Goal: Find specific page/section: Find specific page/section

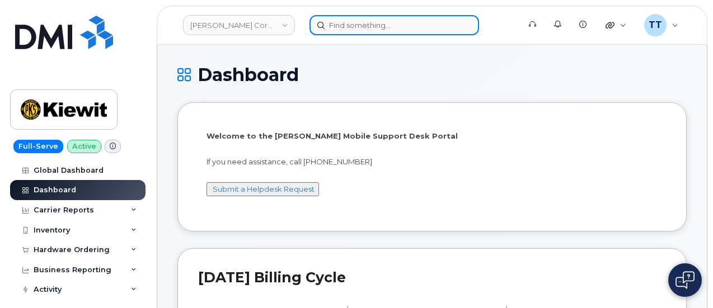
click at [395, 24] on input at bounding box center [395, 25] width 170 height 20
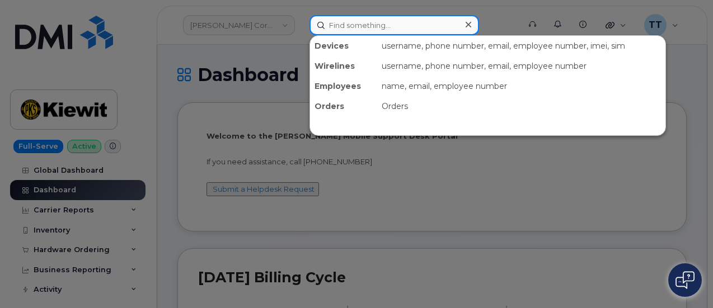
paste input "402-898-6927"
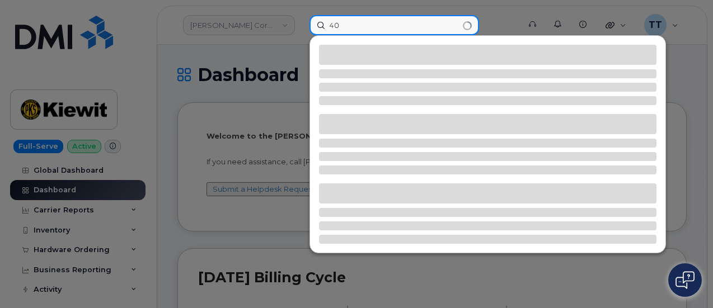
type input "4"
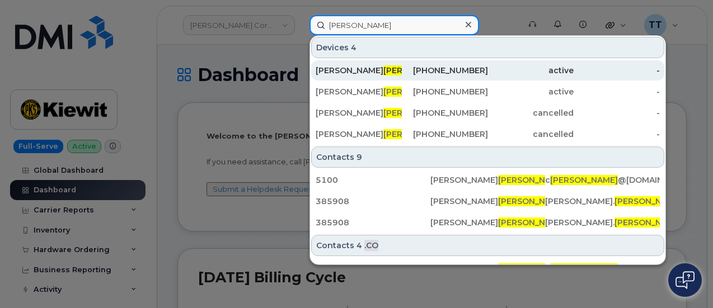
type input "bilek"
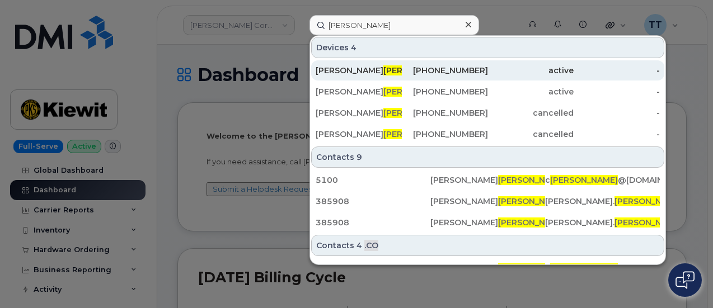
click at [387, 70] on div "NANCY BILEK" at bounding box center [359, 70] width 86 height 11
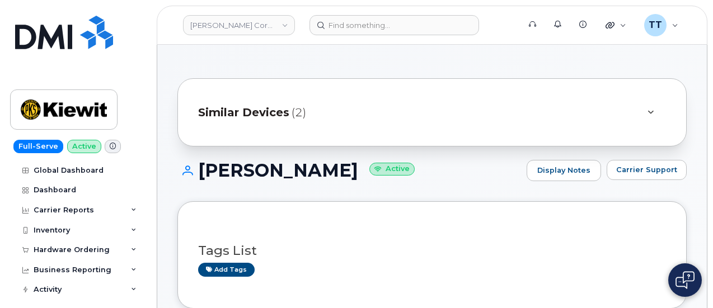
click at [260, 169] on h1 "NANCY BILEK Active" at bounding box center [349, 171] width 344 height 20
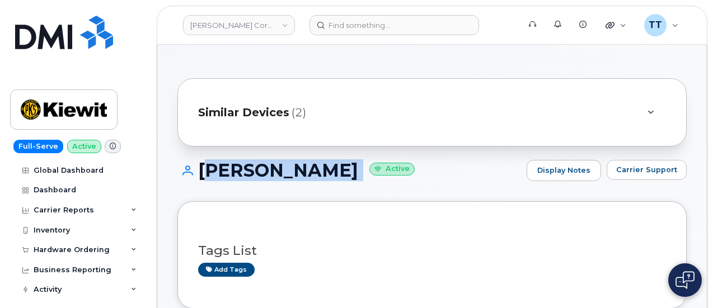
click at [260, 169] on h1 "NANCY BILEK Active" at bounding box center [349, 171] width 344 height 20
copy h1 "NANCY BILEK"
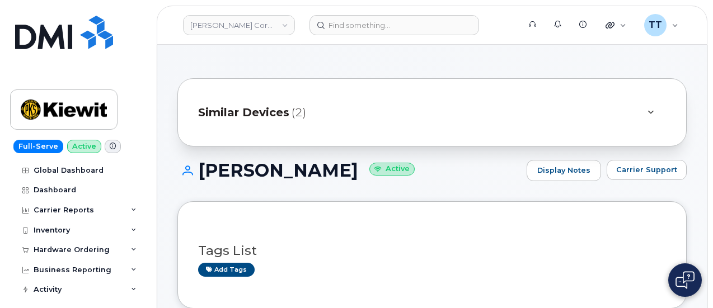
click at [426, 184] on div "NANCY BILEK Active Display Notes Carrier Support" at bounding box center [431, 180] width 509 height 41
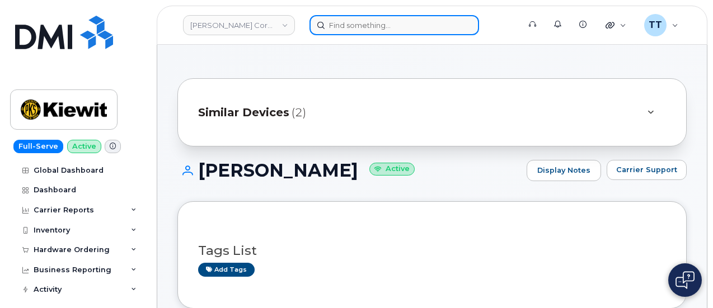
click at [338, 24] on input at bounding box center [395, 25] width 170 height 20
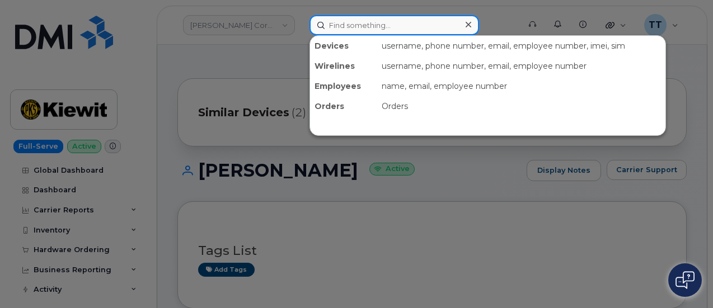
paste input "351159273617034"
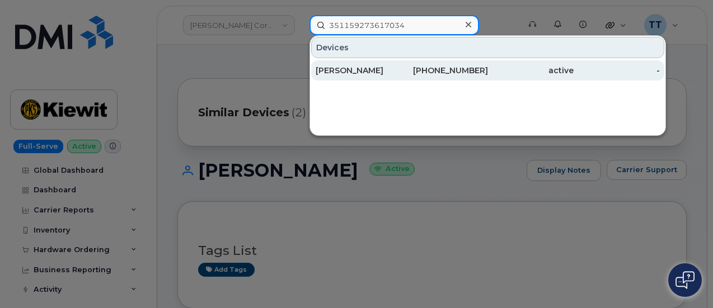
type input "351159273617034"
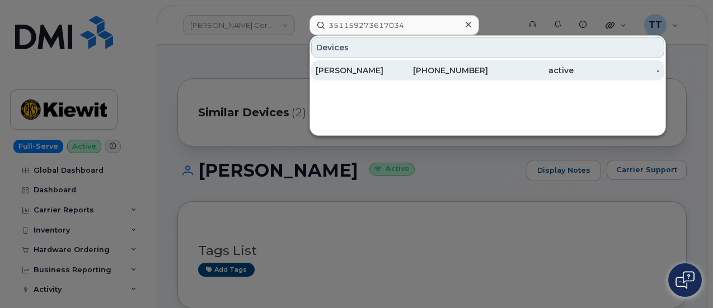
click at [400, 66] on div "Chad Kalisch" at bounding box center [359, 70] width 86 height 11
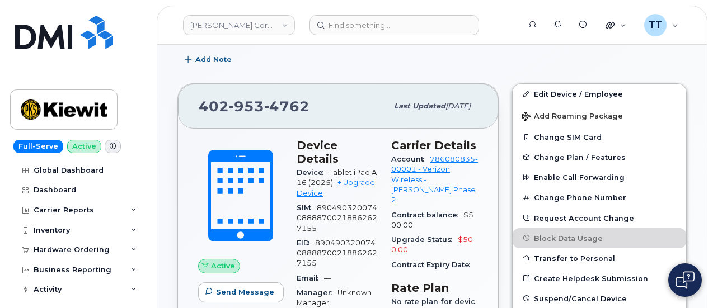
scroll to position [224, 0]
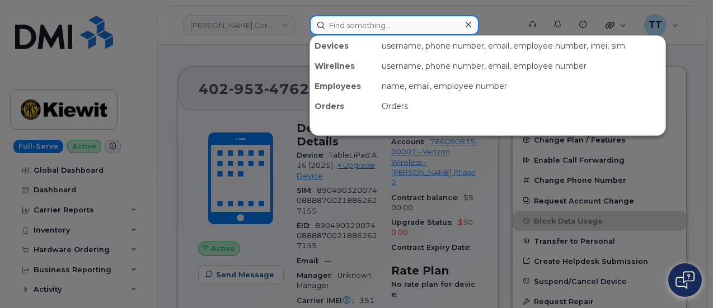
click at [365, 27] on input at bounding box center [395, 25] width 170 height 20
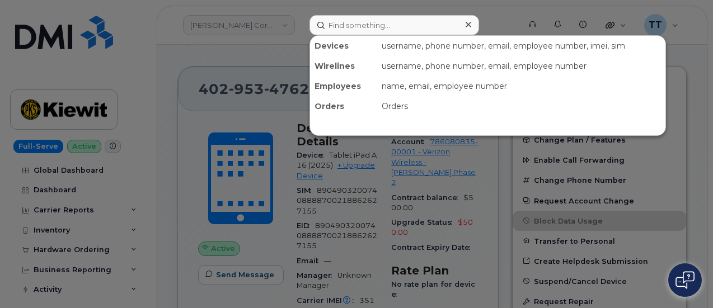
click at [226, 46] on div at bounding box center [356, 154] width 713 height 308
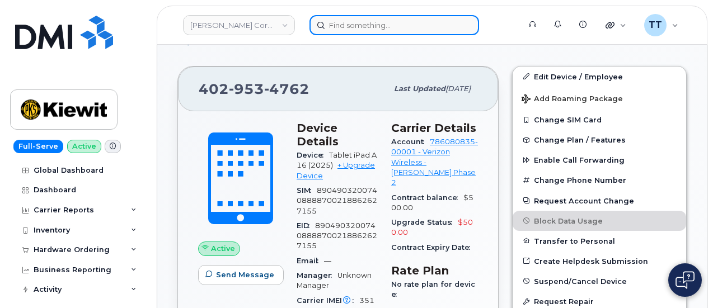
click at [375, 22] on input at bounding box center [395, 25] width 170 height 20
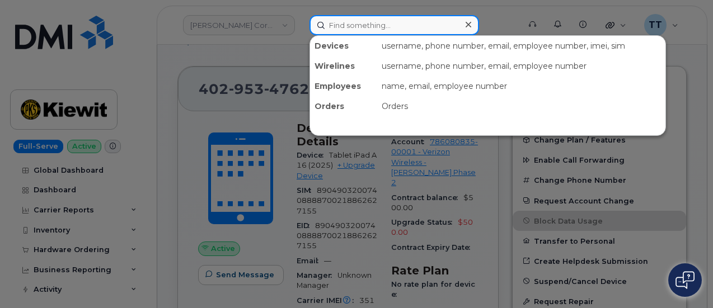
paste input "355135956468875"
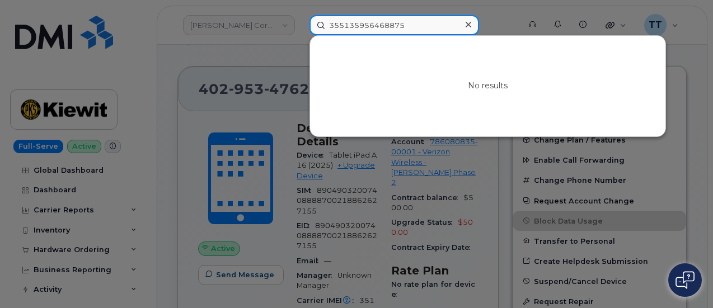
type input "355135956468875"
click at [353, 26] on input "355135956468875" at bounding box center [395, 25] width 170 height 20
paste input "832-612-6164"
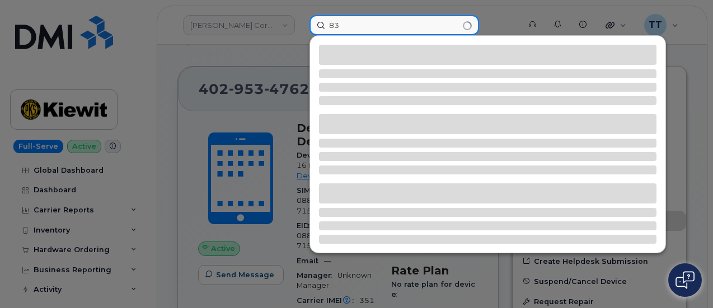
type input "8"
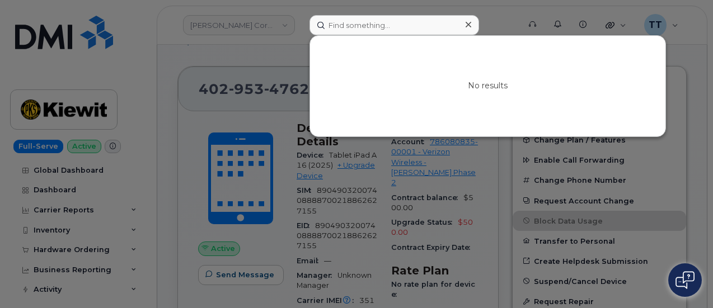
click at [299, 52] on div at bounding box center [356, 154] width 713 height 308
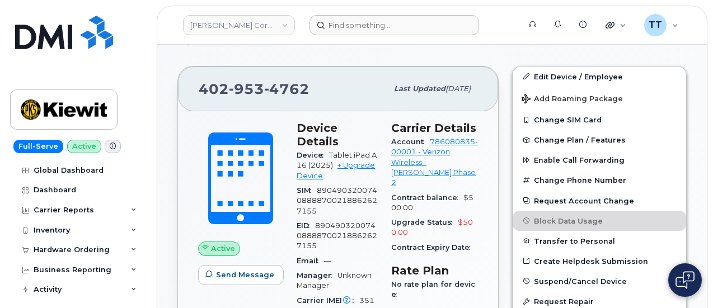
click at [264, 86] on span "953" at bounding box center [286, 89] width 45 height 17
copy span "402 953 4762"
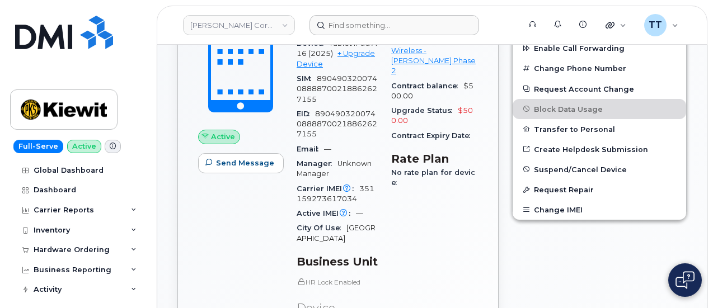
scroll to position [168, 0]
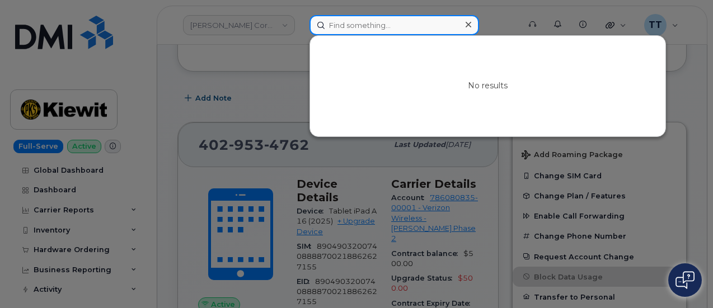
click at [373, 26] on input at bounding box center [395, 25] width 170 height 20
paste input "985-237-9677"
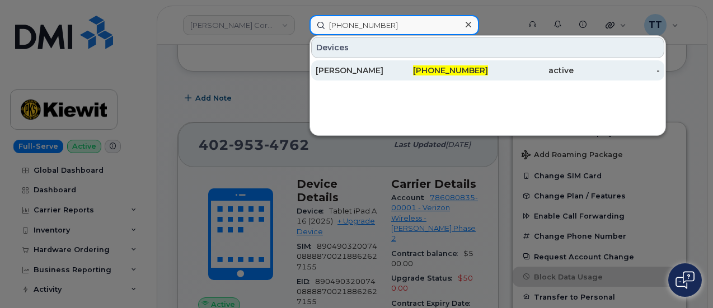
type input "985-237-9677"
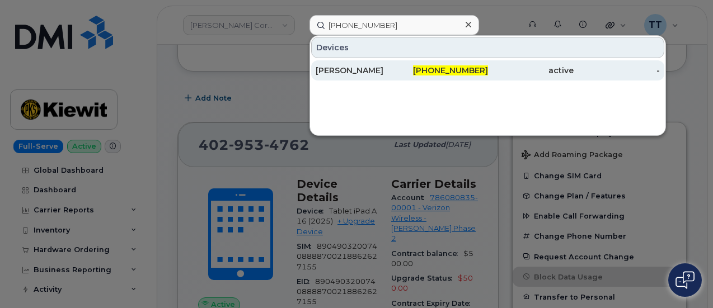
click at [357, 72] on div "RICKY AUDIBERT JR" at bounding box center [359, 70] width 86 height 11
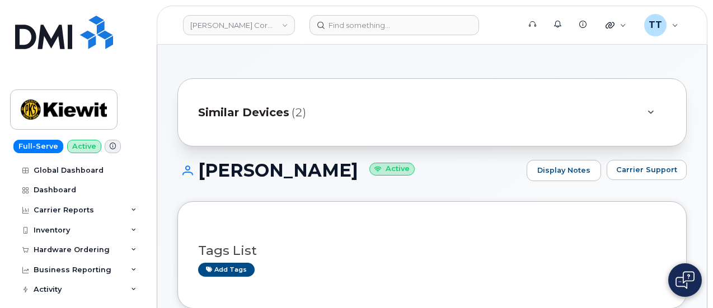
click at [258, 173] on h1 "RICKY AUDIBERT JR Active" at bounding box center [349, 171] width 344 height 20
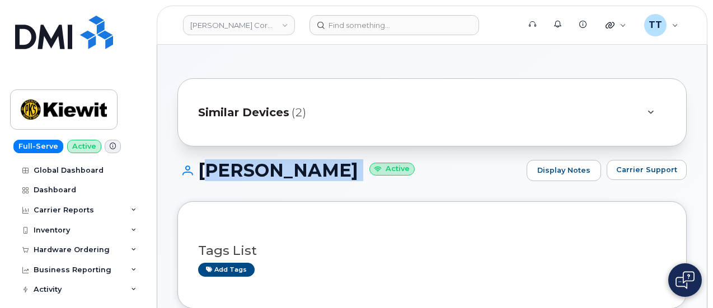
click at [258, 173] on h1 "RICKY AUDIBERT JR Active" at bounding box center [349, 171] width 344 height 20
copy h1 "RICKY AUDIBERT JR"
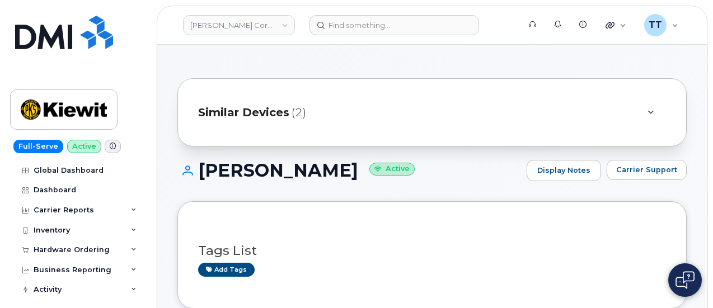
click at [483, 188] on div "RICKY AUDIBERT JR Active Display Notes Carrier Support" at bounding box center [431, 180] width 509 height 41
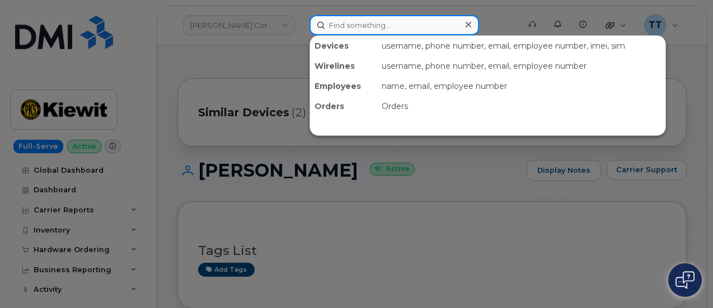
click at [359, 31] on input at bounding box center [395, 25] width 170 height 20
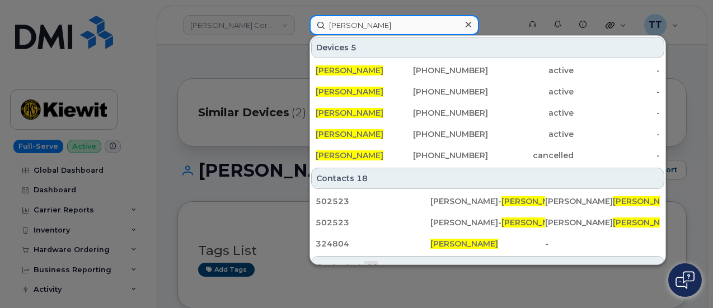
type input "james price"
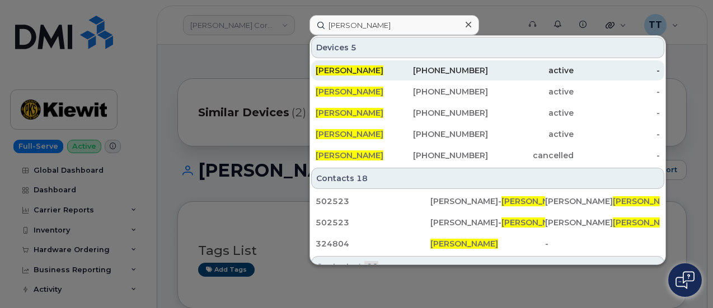
click at [453, 94] on div "985-630-2512" at bounding box center [445, 91] width 86 height 11
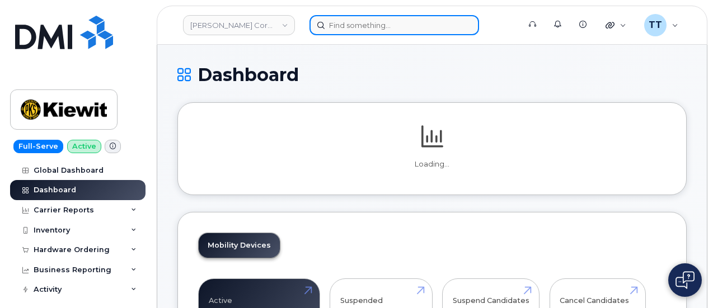
click at [364, 27] on input at bounding box center [395, 25] width 170 height 20
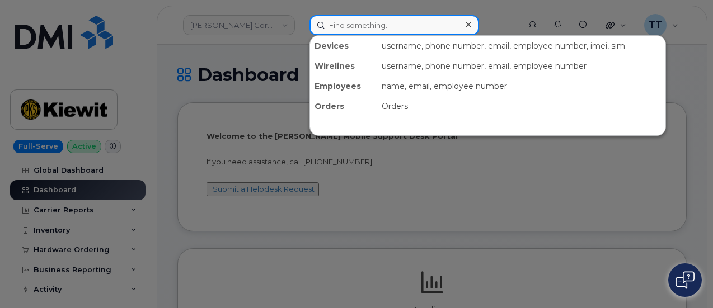
paste input "Ricky Audibert jr."
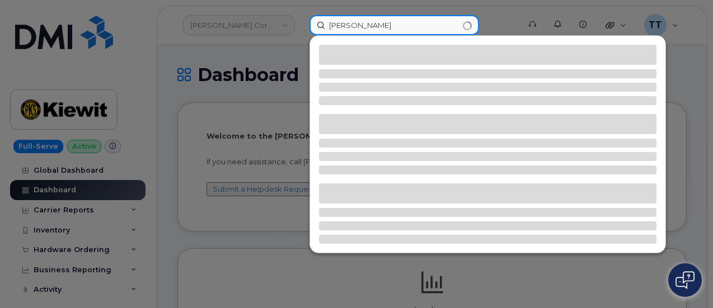
type input "Ricky Audibert jr."
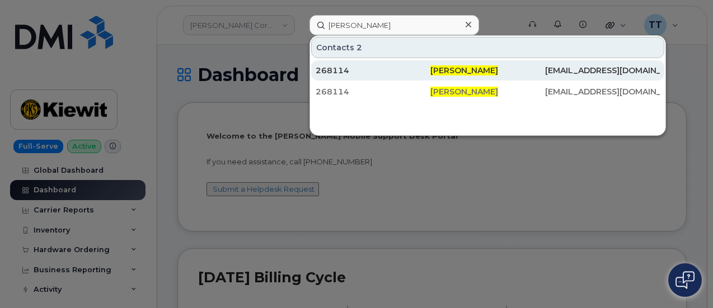
click at [439, 70] on span "Ricky Audibert jr." at bounding box center [465, 70] width 68 height 10
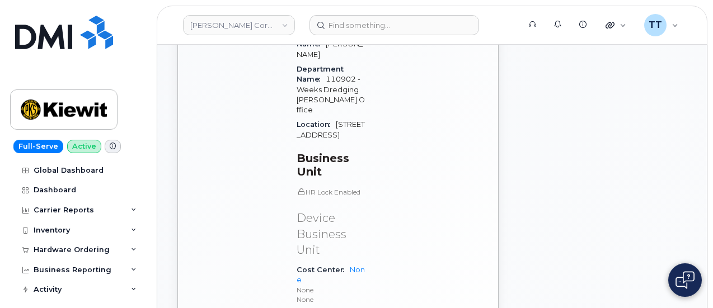
scroll to position [784, 0]
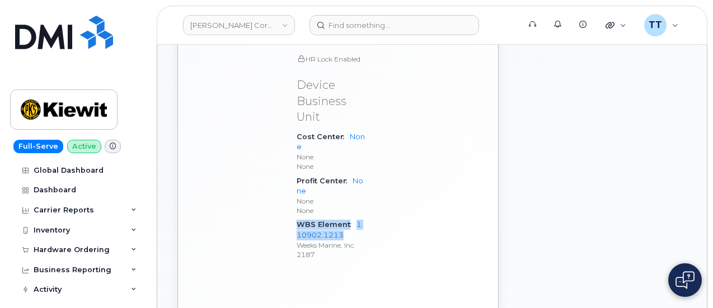
drag, startPoint x: 297, startPoint y: 98, endPoint x: 346, endPoint y: 114, distance: 51.7
click at [346, 218] on div "WBS Element 110902.1213 Weeks Marine, Inc. 2187" at bounding box center [331, 240] width 69 height 44
copy div "WBS Element 110902.1213"
drag, startPoint x: 298, startPoint y: 99, endPoint x: 334, endPoint y: 109, distance: 37.2
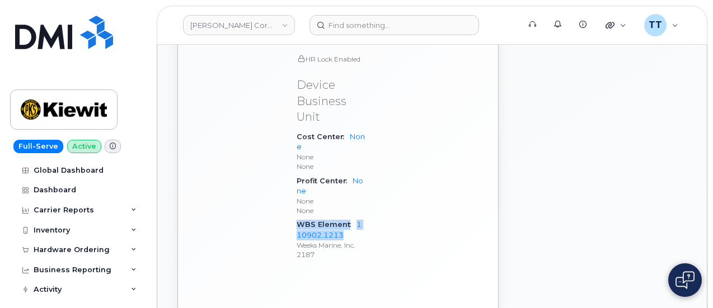
click at [334, 218] on div "WBS Element 110902.1213 Weeks Marine, Inc. 2187" at bounding box center [331, 240] width 69 height 44
copy div "WBS Element 110902.1213"
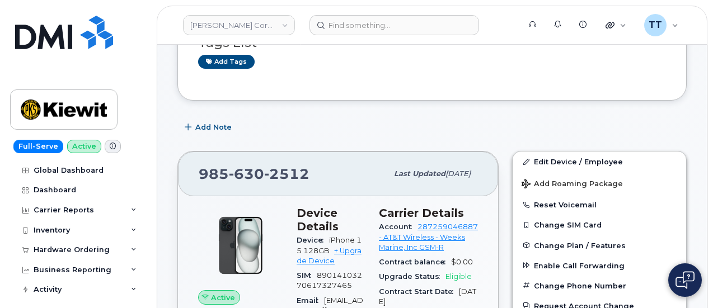
scroll to position [0, 0]
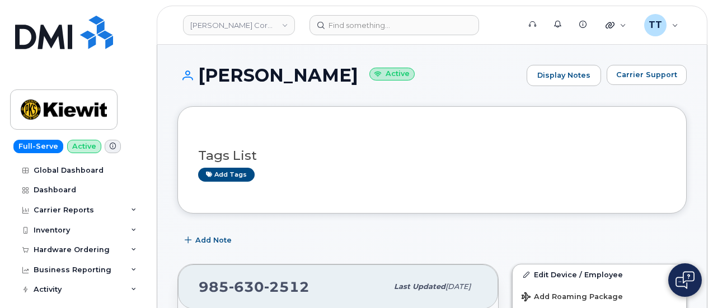
click at [242, 81] on h1 "James Price Active" at bounding box center [349, 75] width 344 height 20
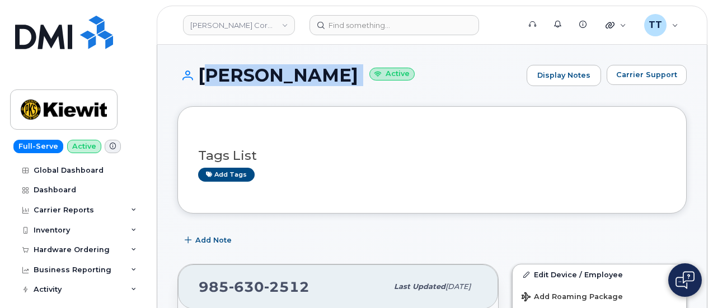
click at [242, 81] on h1 "James Price Active" at bounding box center [349, 75] width 344 height 20
copy h1 "James Price"
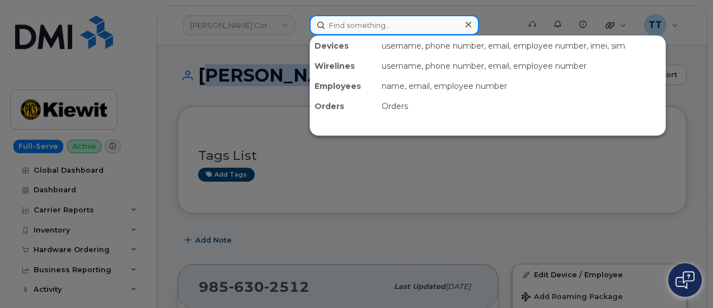
click at [345, 30] on input at bounding box center [395, 25] width 170 height 20
click at [392, 26] on input at bounding box center [395, 25] width 170 height 20
paste input "361-238-9596"
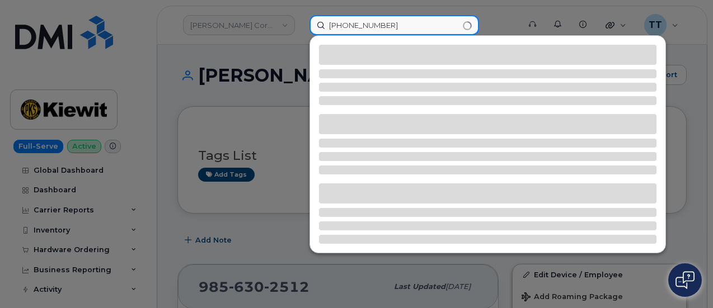
type input "361-238-9596"
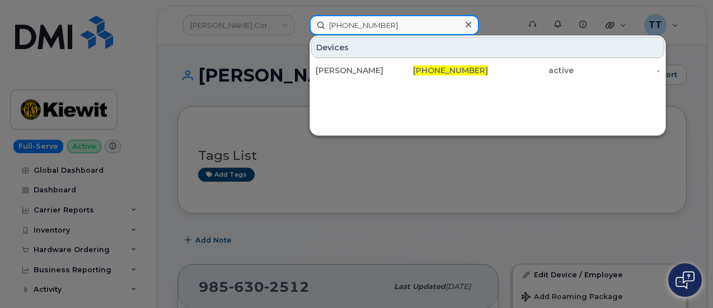
drag, startPoint x: 402, startPoint y: 27, endPoint x: 324, endPoint y: 30, distance: 78.4
click at [324, 30] on input "361-238-9596" at bounding box center [395, 25] width 170 height 20
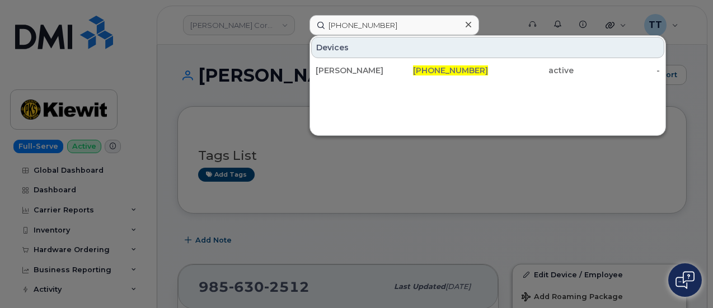
click at [267, 85] on div at bounding box center [356, 154] width 713 height 308
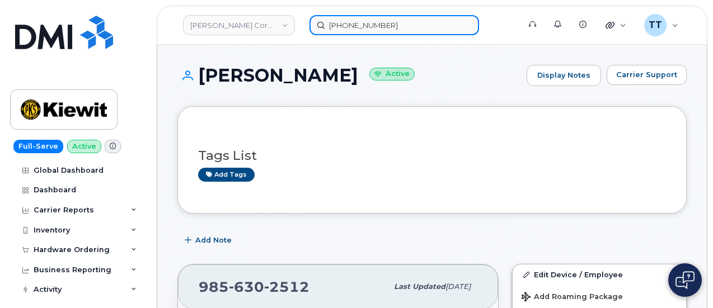
click at [355, 26] on input "361-238-9596" at bounding box center [395, 25] width 170 height 20
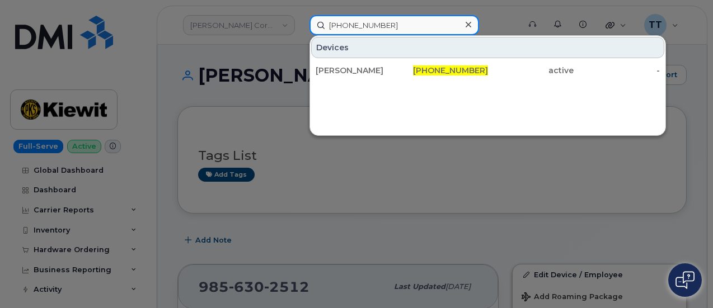
click at [355, 26] on input "361-238-9596" at bounding box center [395, 25] width 170 height 20
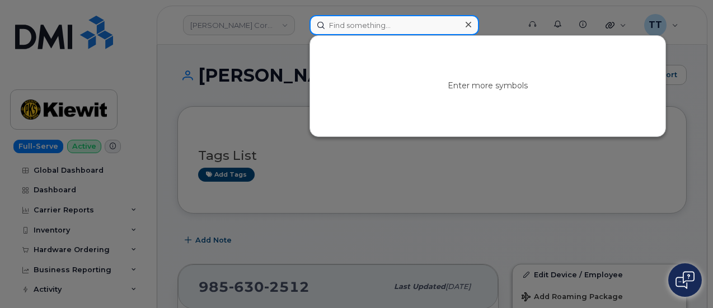
paste input "Katie Hughes"
type input "Katie Hughes"
drag, startPoint x: 385, startPoint y: 29, endPoint x: 305, endPoint y: 30, distance: 80.6
click at [305, 30] on div "Katie Hughes No results" at bounding box center [411, 25] width 221 height 20
click at [368, 27] on input "Katie Hughes" at bounding box center [395, 25] width 170 height 20
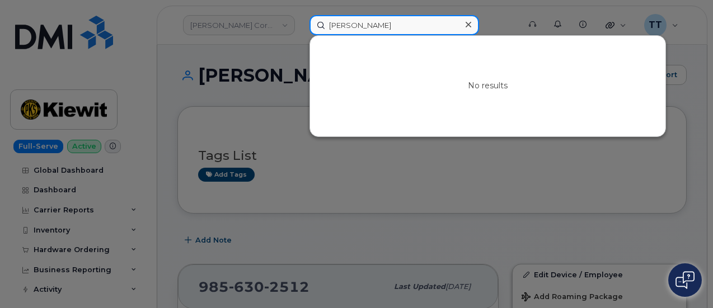
click at [387, 26] on input "Katie Hughes" at bounding box center [395, 25] width 170 height 20
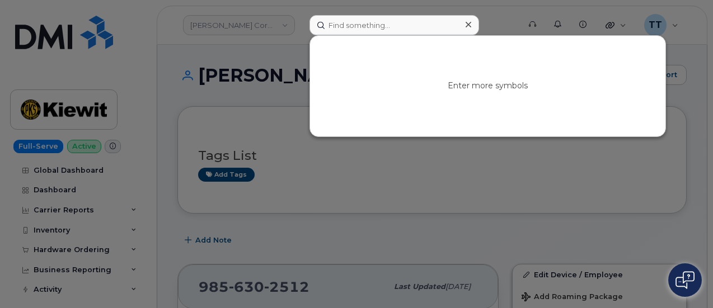
click at [401, 172] on div at bounding box center [356, 154] width 713 height 308
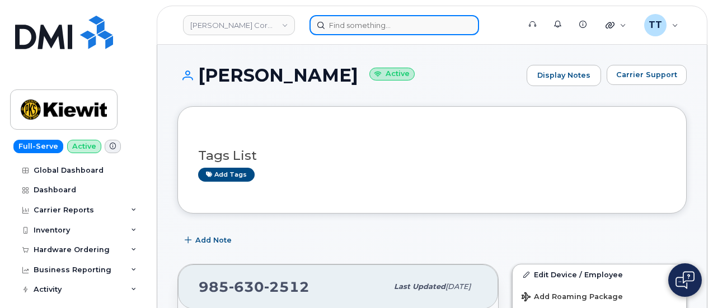
click at [364, 24] on input at bounding box center [395, 25] width 170 height 20
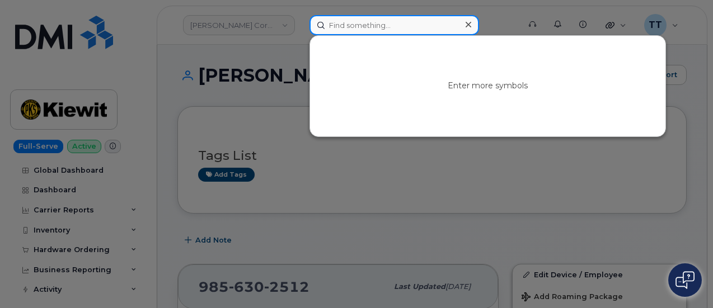
paste input "Jordan Jackson"
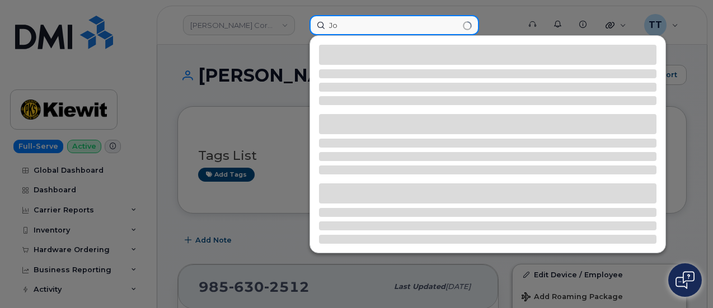
type input "J"
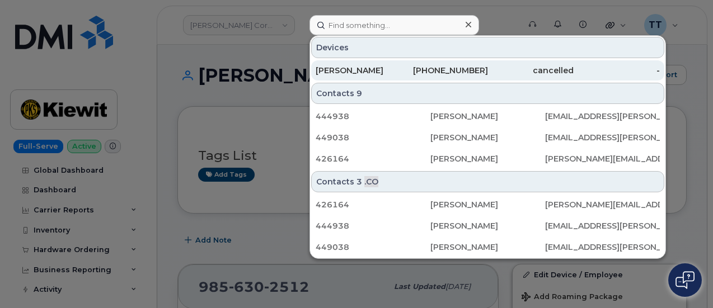
click at [402, 76] on div "Jordan Jackson" at bounding box center [445, 70] width 86 height 20
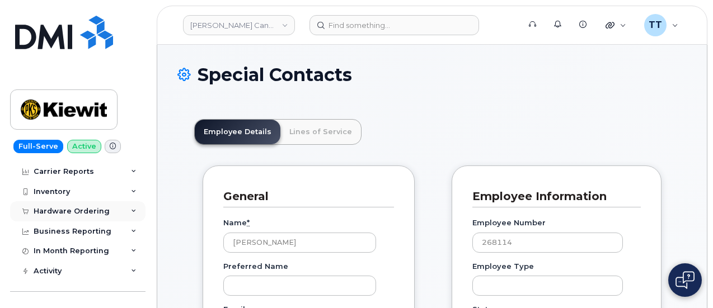
scroll to position [56, 0]
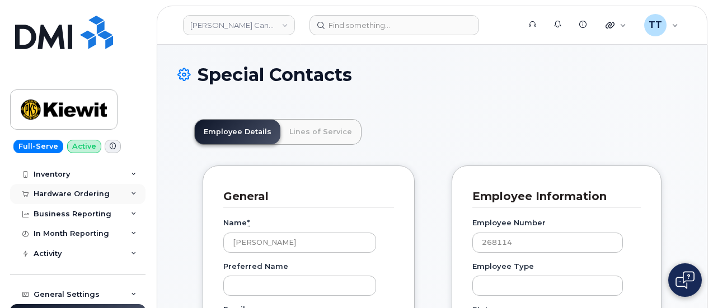
click at [83, 192] on div "Hardware Ordering" at bounding box center [72, 194] width 76 height 9
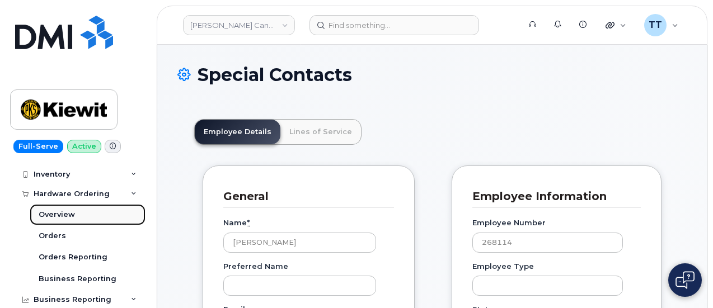
click at [69, 217] on div "Overview" at bounding box center [57, 215] width 36 height 10
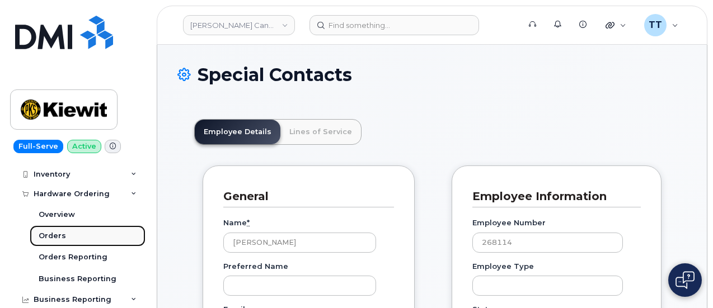
click at [77, 236] on link "Orders" at bounding box center [88, 236] width 116 height 21
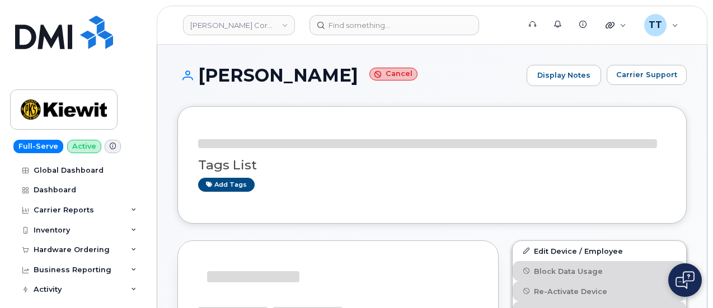
click at [262, 81] on h1 "[PERSON_NAME] Cancel" at bounding box center [349, 75] width 344 height 20
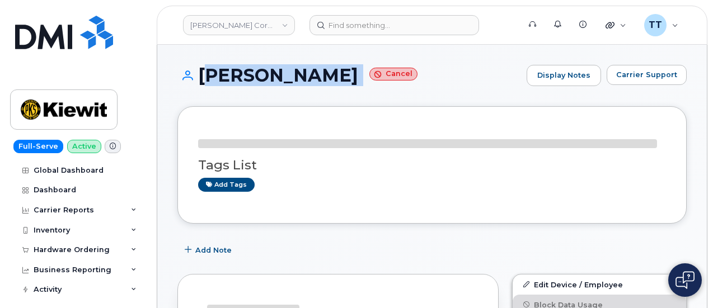
click at [262, 81] on h1 "[PERSON_NAME] Cancel" at bounding box center [349, 75] width 344 height 20
copy h1 "[PERSON_NAME]"
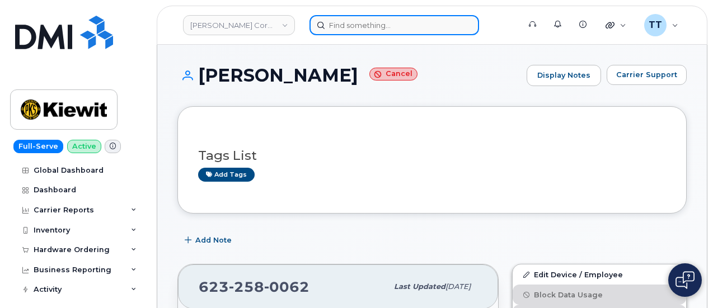
click at [348, 24] on input at bounding box center [395, 25] width 170 height 20
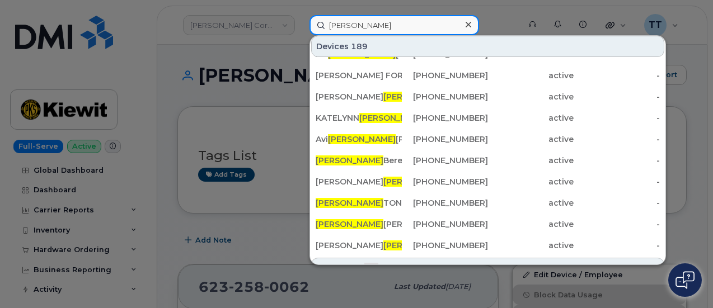
scroll to position [308, 0]
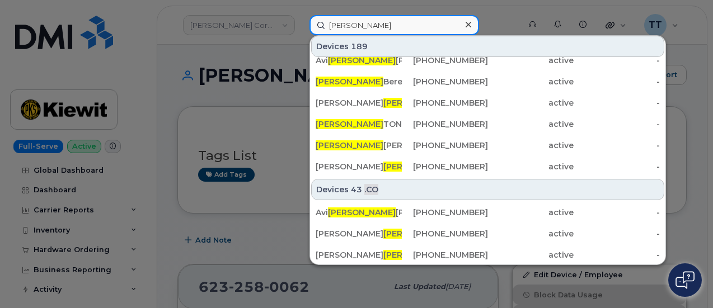
type input "[PERSON_NAME]"
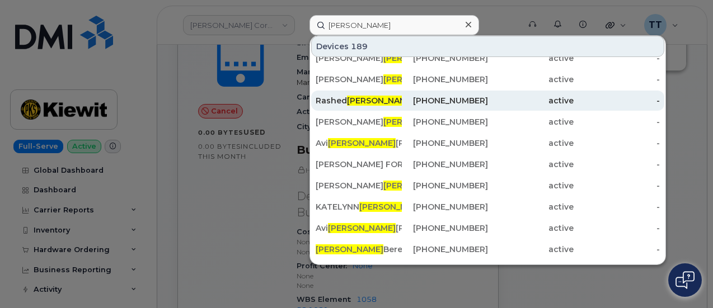
scroll to position [28, 0]
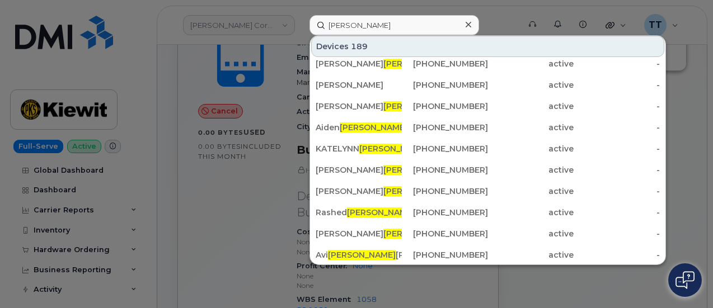
click at [186, 209] on div at bounding box center [356, 154] width 713 height 308
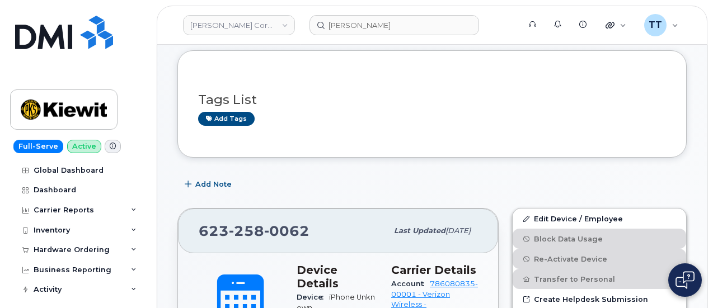
scroll to position [0, 0]
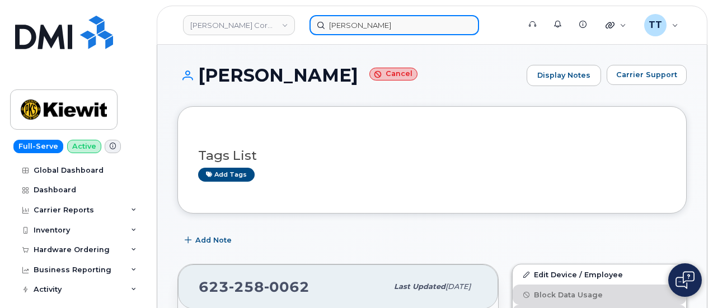
click at [341, 27] on input "[PERSON_NAME]" at bounding box center [395, 25] width 170 height 20
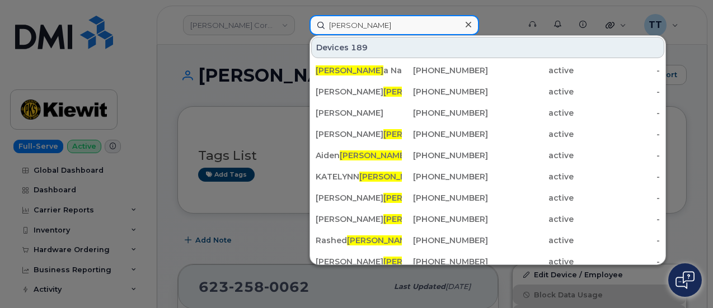
click at [358, 27] on input "[PERSON_NAME]" at bounding box center [395, 25] width 170 height 20
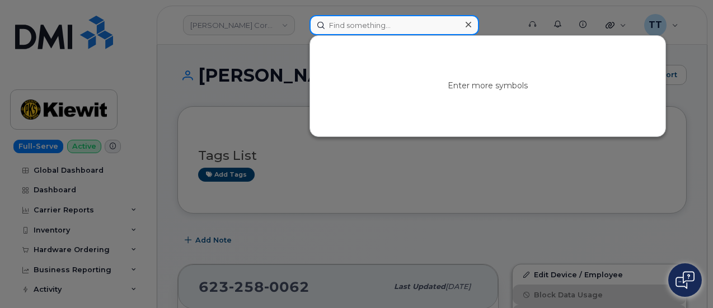
drag, startPoint x: 363, startPoint y: 27, endPoint x: 357, endPoint y: 33, distance: 7.9
paste input "351415636092947"
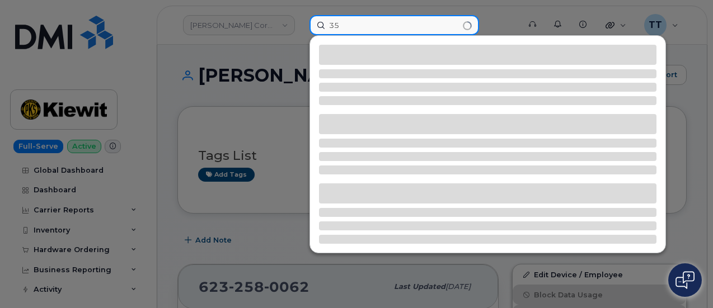
type input "3"
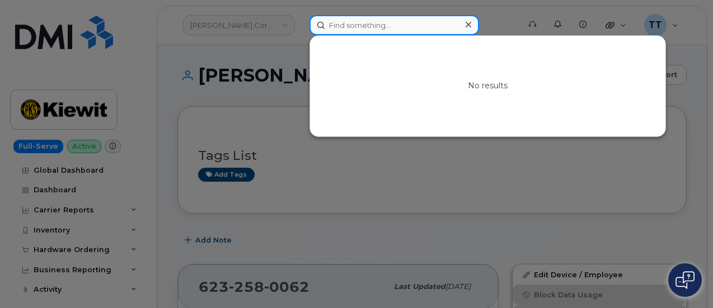
click at [372, 31] on input at bounding box center [395, 25] width 170 height 20
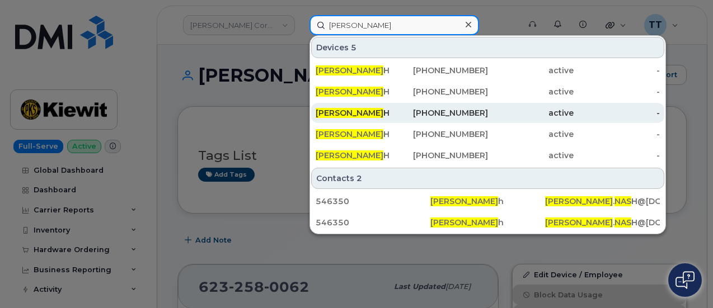
type input "riley nas"
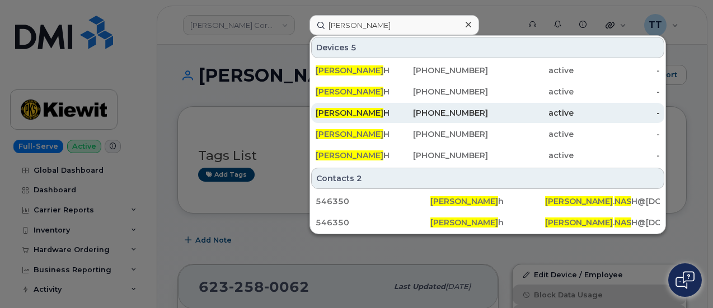
click at [403, 118] on div "785-747-7935" at bounding box center [445, 112] width 86 height 11
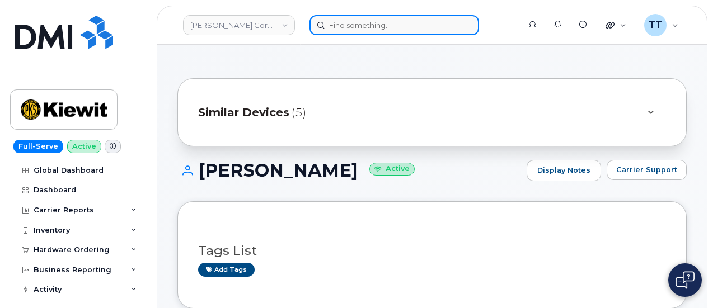
click at [338, 29] on input at bounding box center [395, 25] width 170 height 20
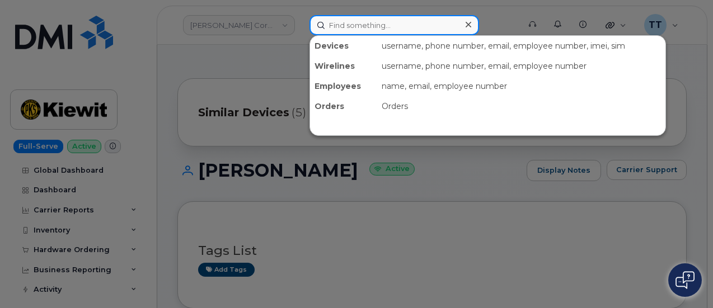
paste input "351415636092947"
type input "351415636092947"
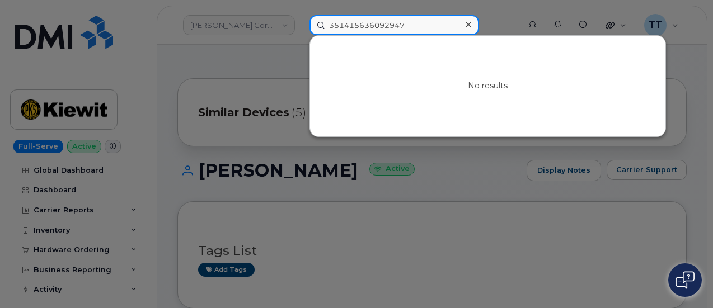
click at [353, 23] on input "351415636092947" at bounding box center [395, 25] width 170 height 20
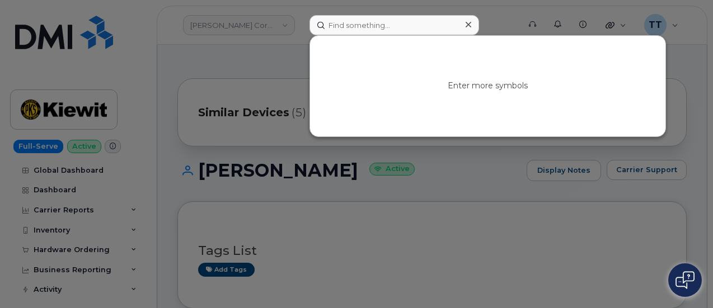
click at [263, 53] on div at bounding box center [356, 154] width 713 height 308
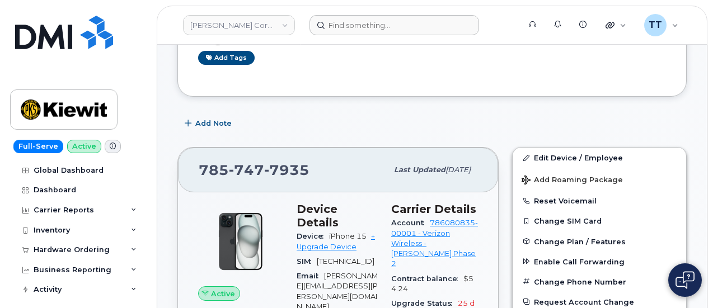
scroll to position [280, 0]
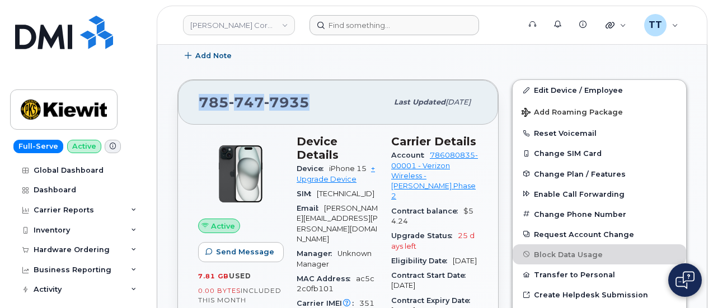
drag, startPoint x: 319, startPoint y: 97, endPoint x: 194, endPoint y: 96, distance: 124.3
click at [194, 96] on div "785 747 7935 Last updated Aug 16, 2025" at bounding box center [338, 102] width 320 height 45
copy span "785 747 7935"
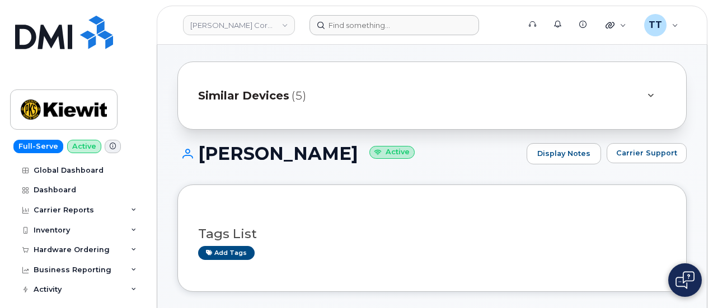
scroll to position [0, 0]
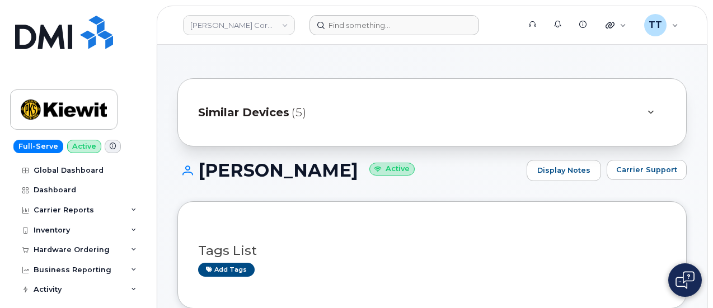
click at [245, 175] on h1 "RILEY NASH Active" at bounding box center [349, 171] width 344 height 20
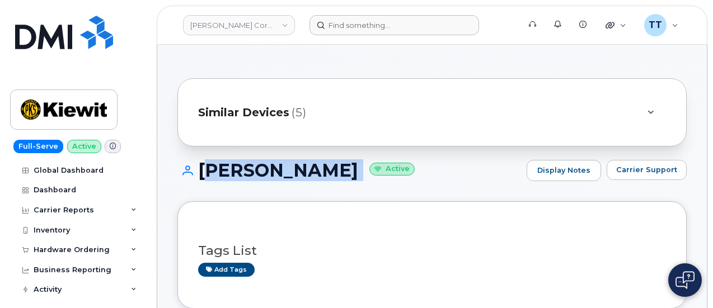
click at [245, 175] on h1 "RILEY NASH Active" at bounding box center [349, 171] width 344 height 20
copy h1 "RILEY NASH"
